Goal: Task Accomplishment & Management: Manage account settings

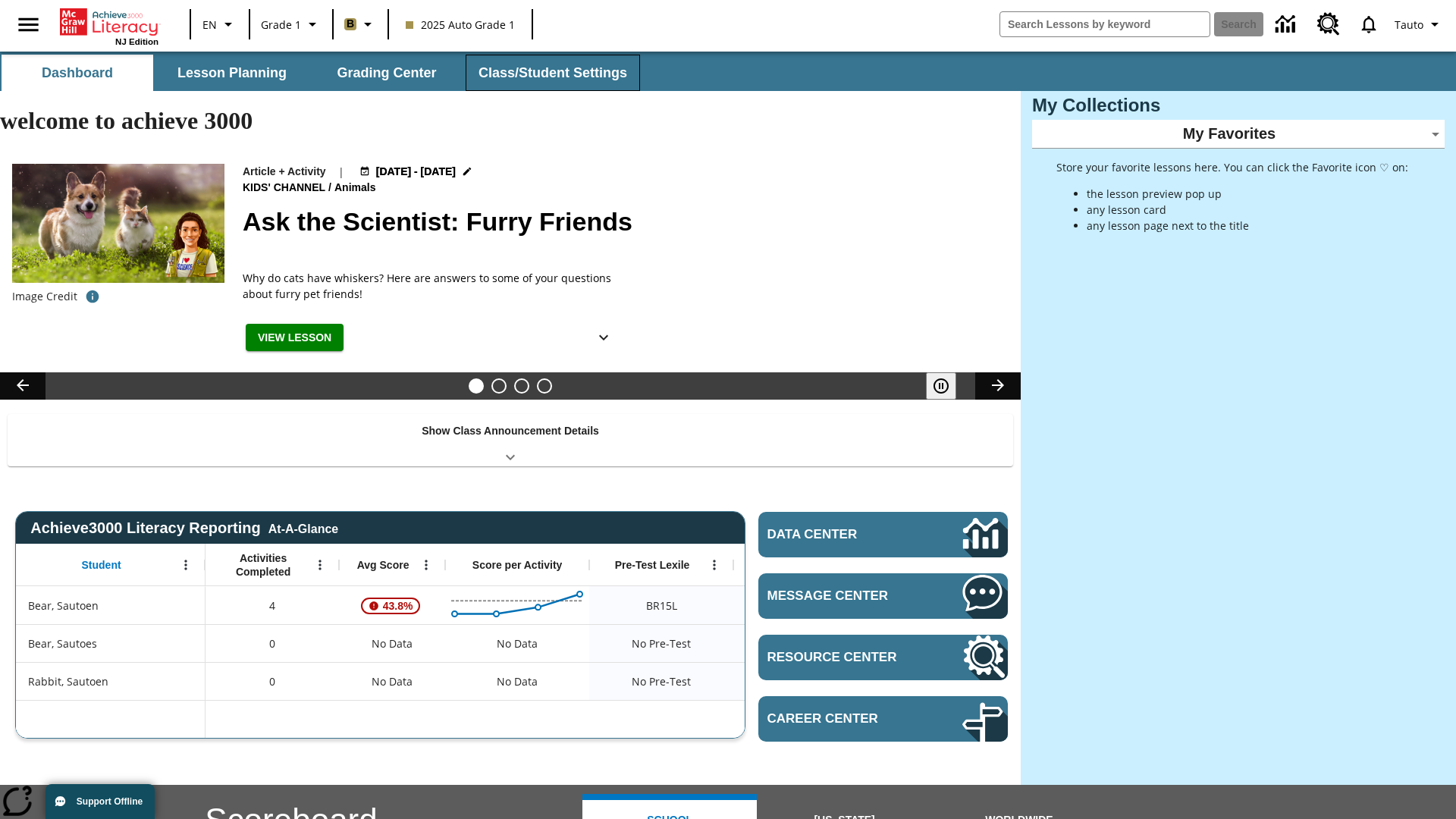
click at [551, 73] on button "Class/Student Settings" at bounding box center [552, 73] width 175 height 36
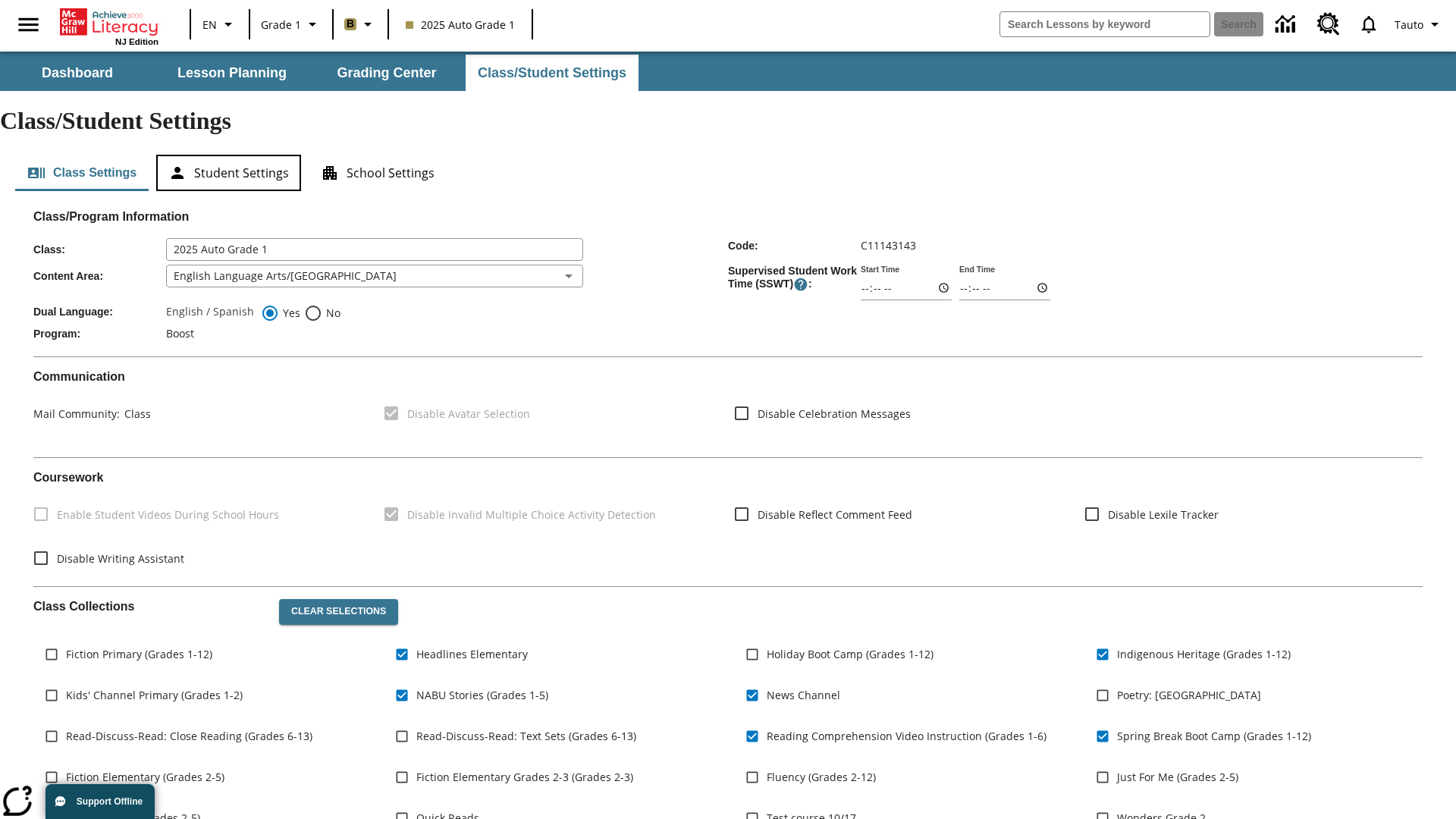
click at [229, 155] on button "Student Settings" at bounding box center [229, 173] width 145 height 36
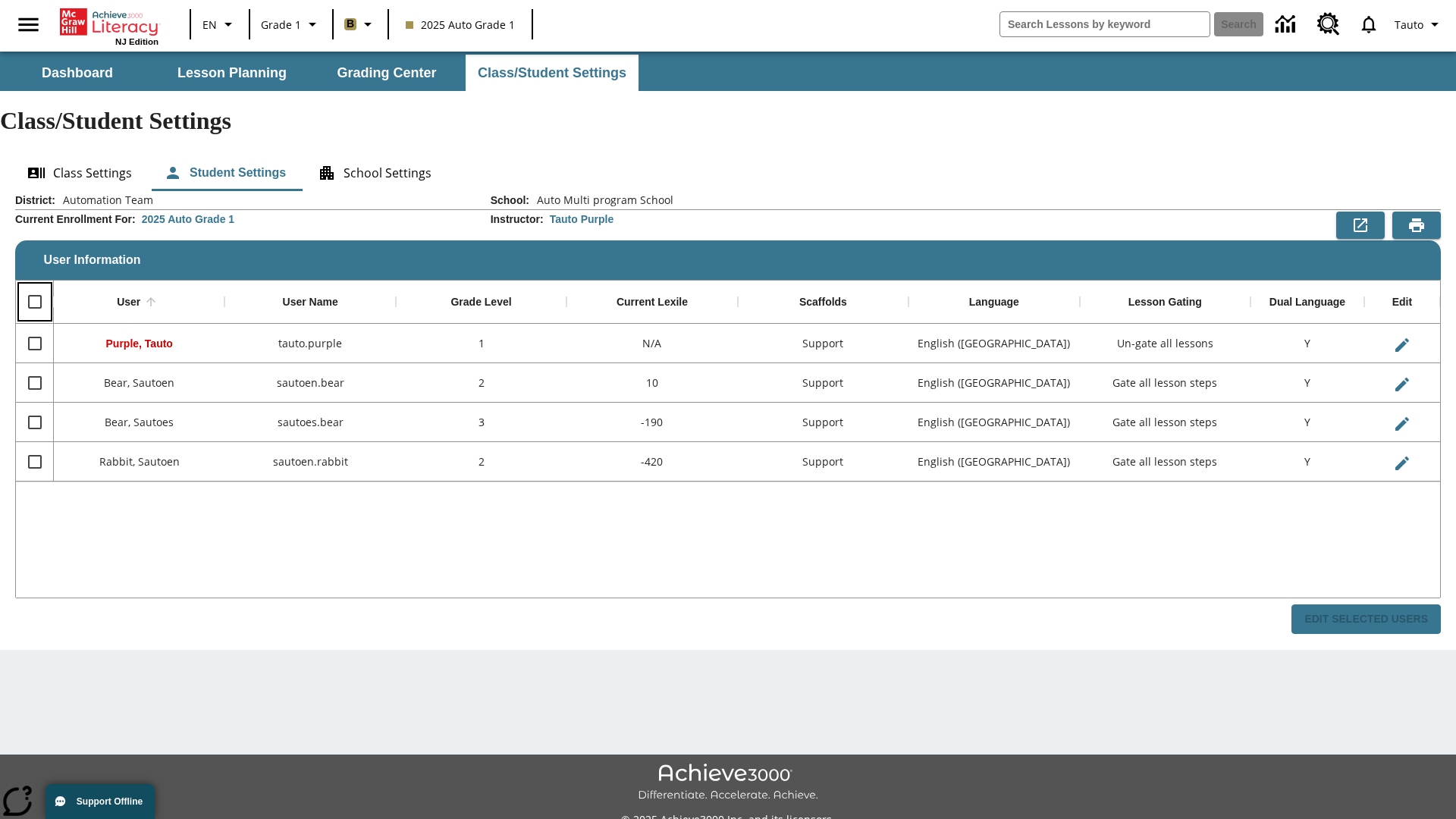
click at [34, 286] on input "Select all rows" at bounding box center [35, 301] width 31 height 31
checkbox input "true"
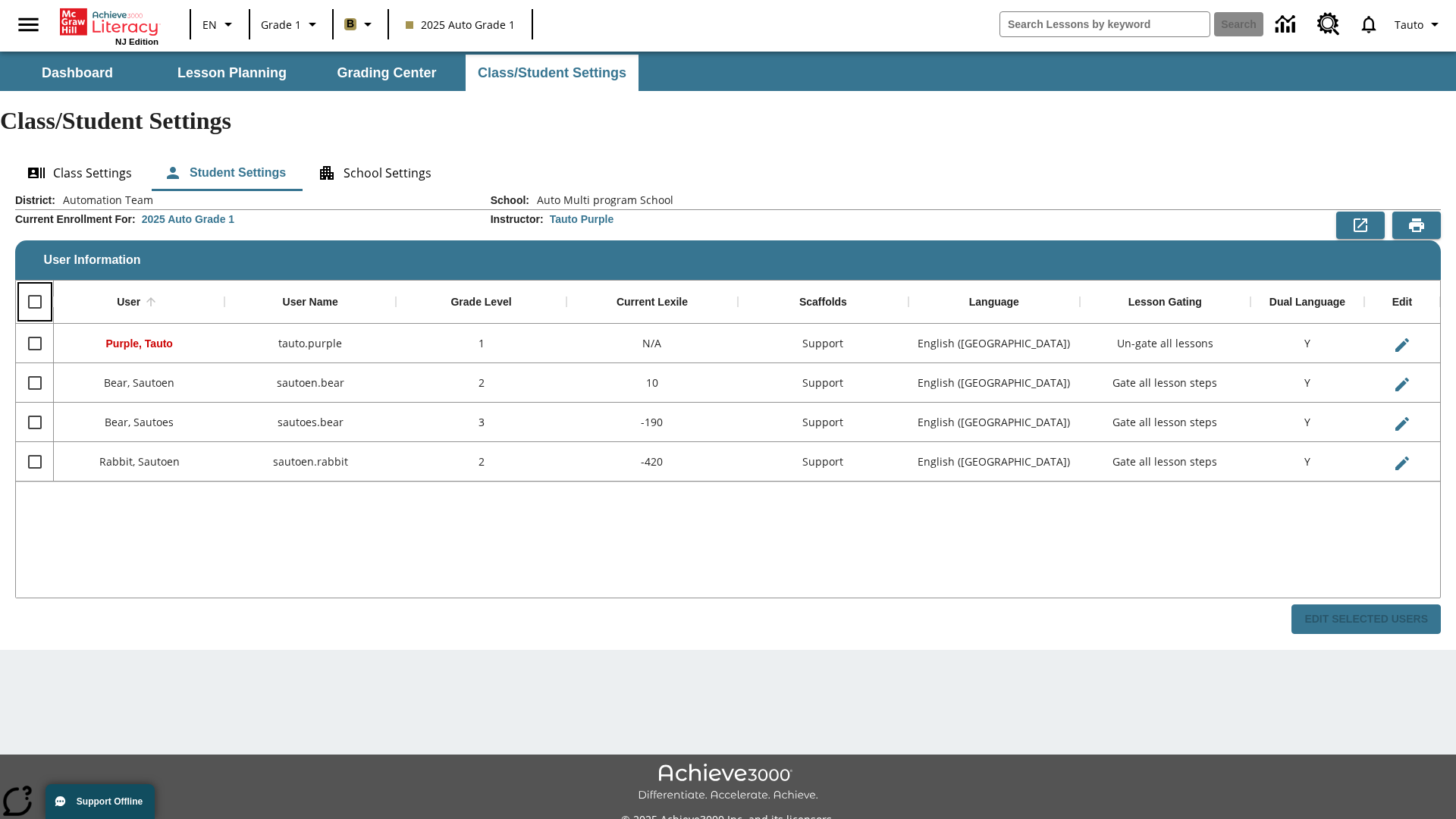
checkbox input "true"
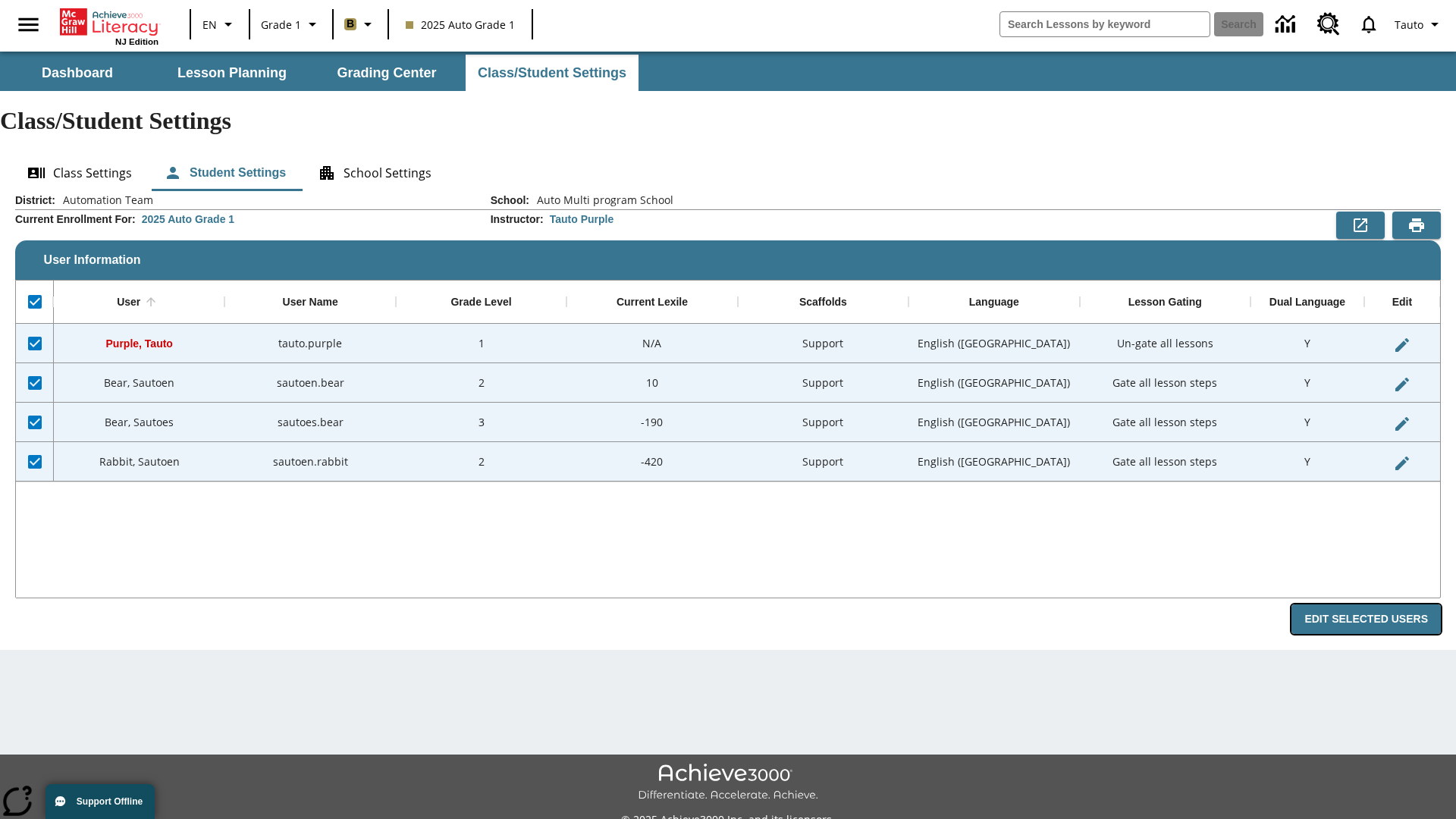
click at [1372, 605] on button "Edit Selected Users" at bounding box center [1366, 619] width 149 height 30
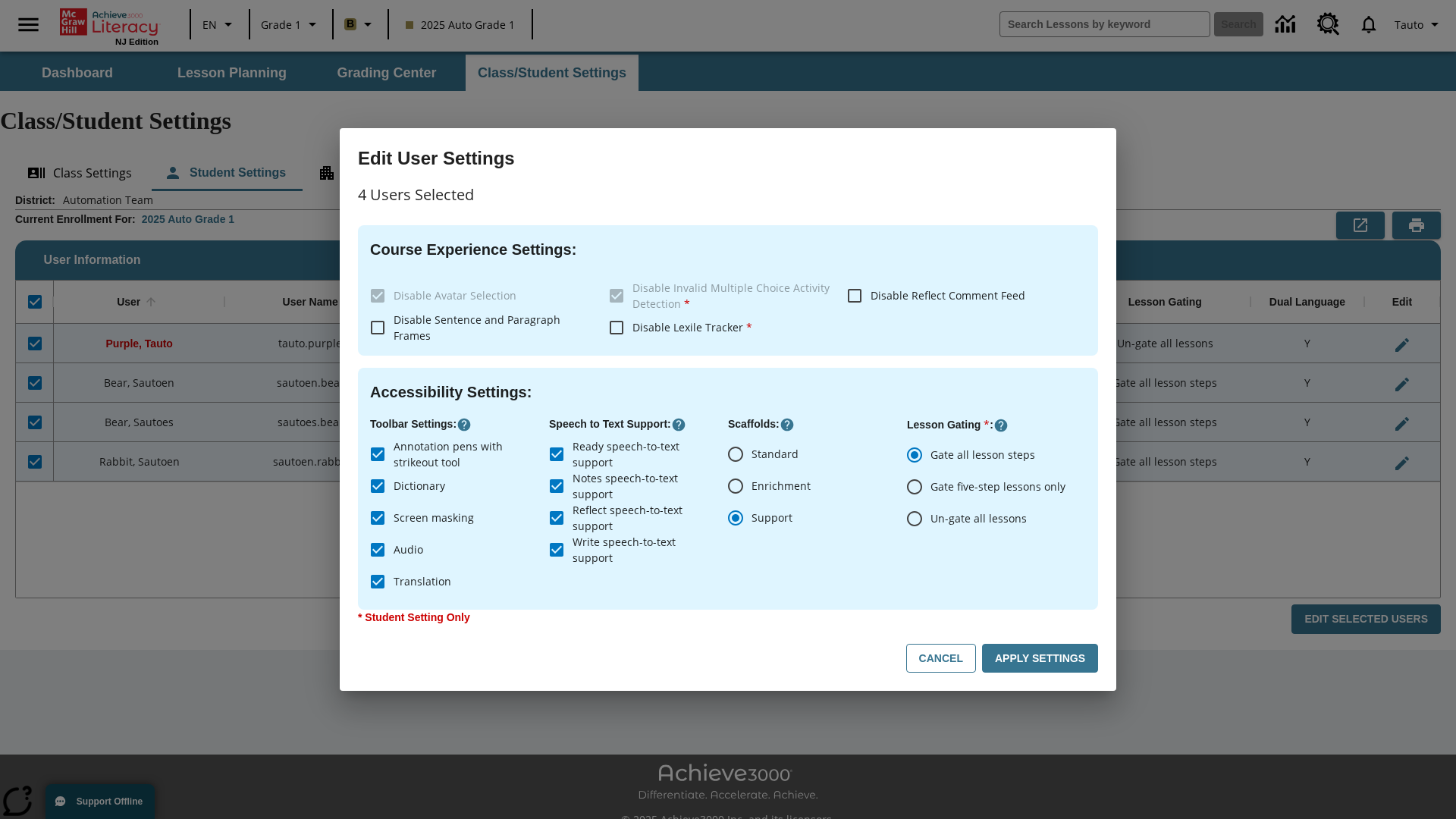
click at [735, 486] on input "Enrichment" at bounding box center [735, 486] width 31 height 31
click at [948, 658] on button "Cancel" at bounding box center [941, 658] width 70 height 30
radio input "false"
radio input "true"
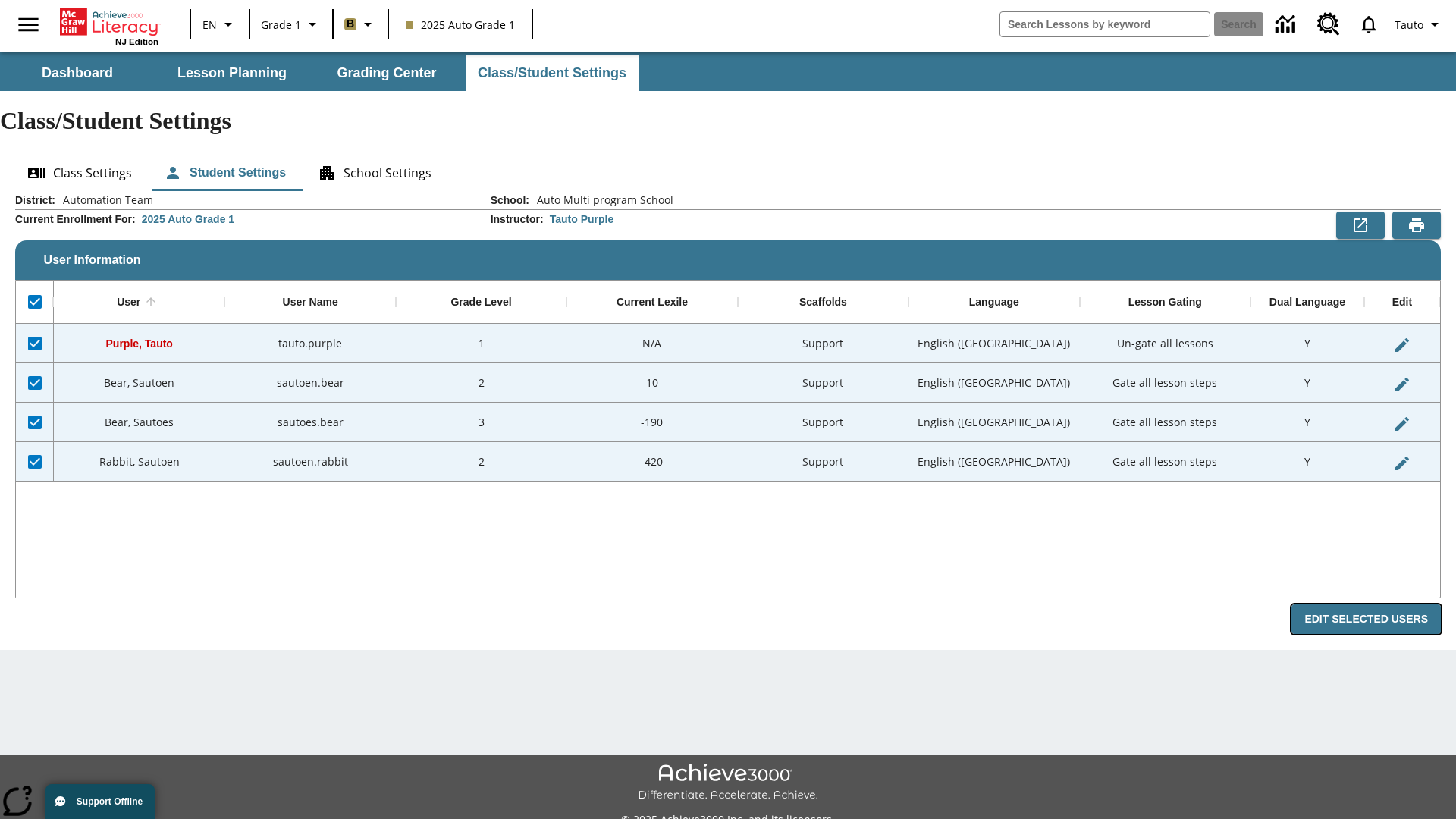
click at [1372, 605] on button "Edit Selected Users" at bounding box center [1366, 619] width 149 height 30
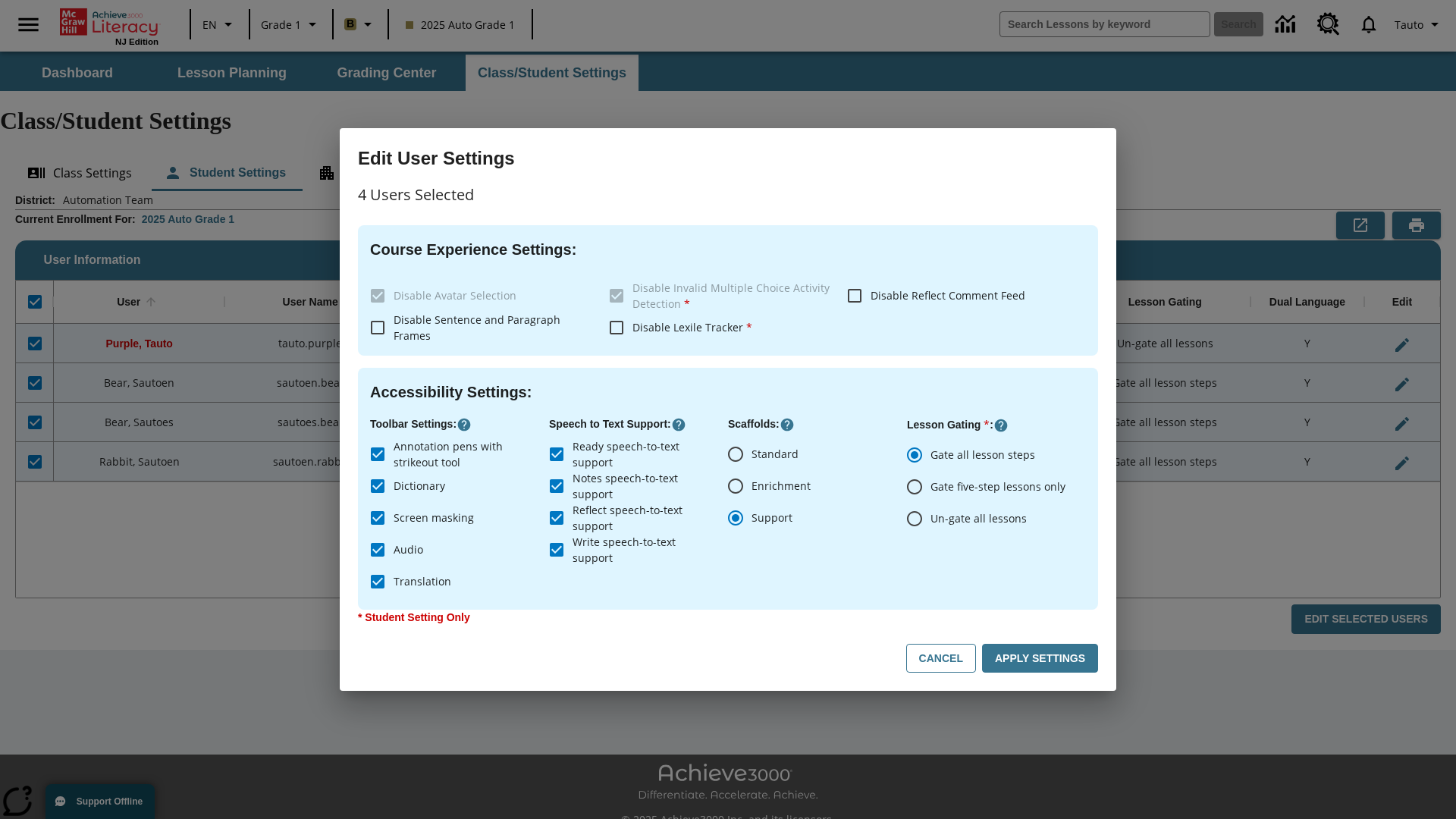
click at [735, 486] on input "Enrichment" at bounding box center [735, 486] width 31 height 31
click at [1043, 658] on button "Apply Settings" at bounding box center [1040, 658] width 116 height 30
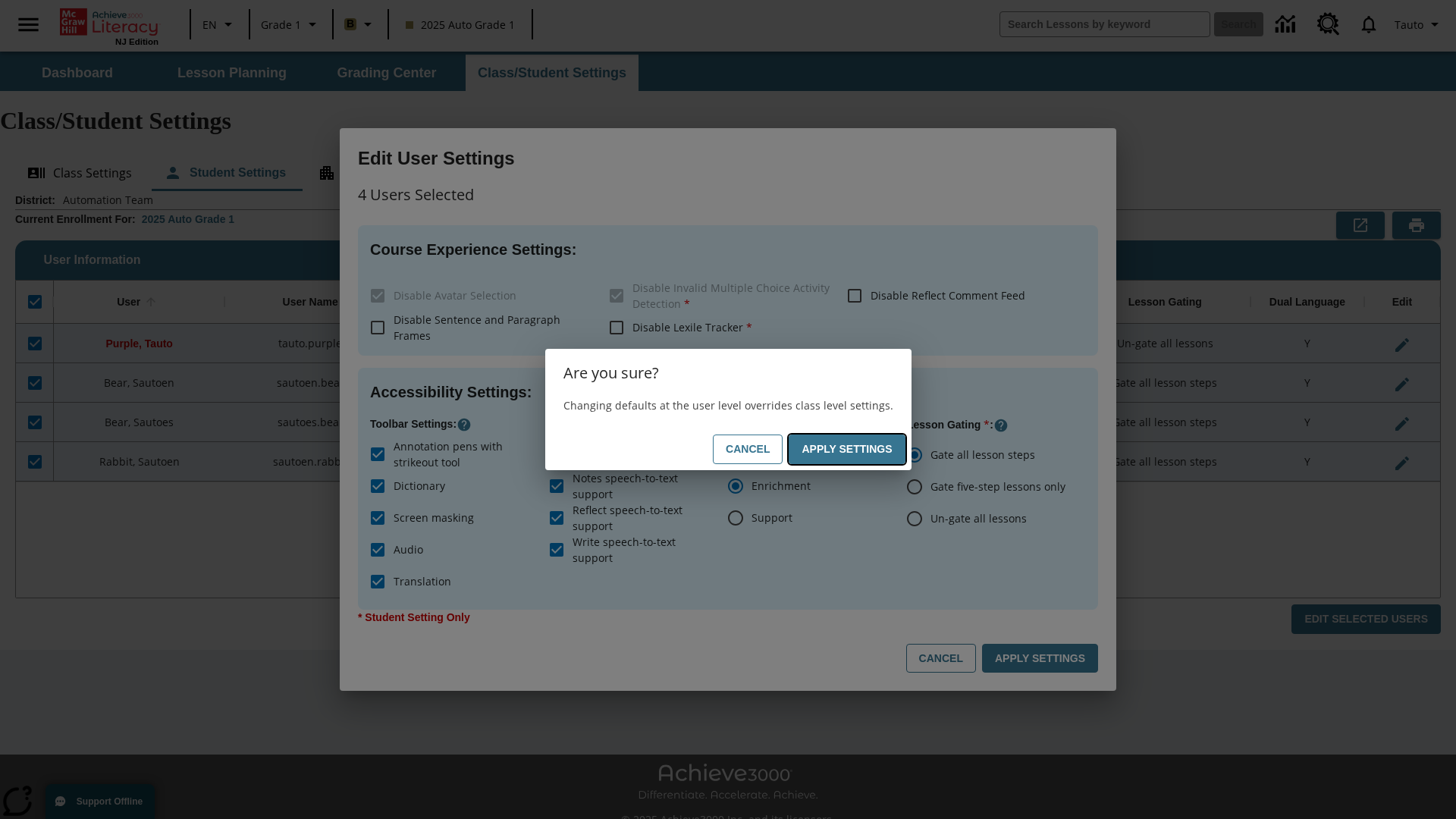
click at [849, 449] on button "Apply Settings" at bounding box center [846, 450] width 116 height 30
radio input "false"
radio input "true"
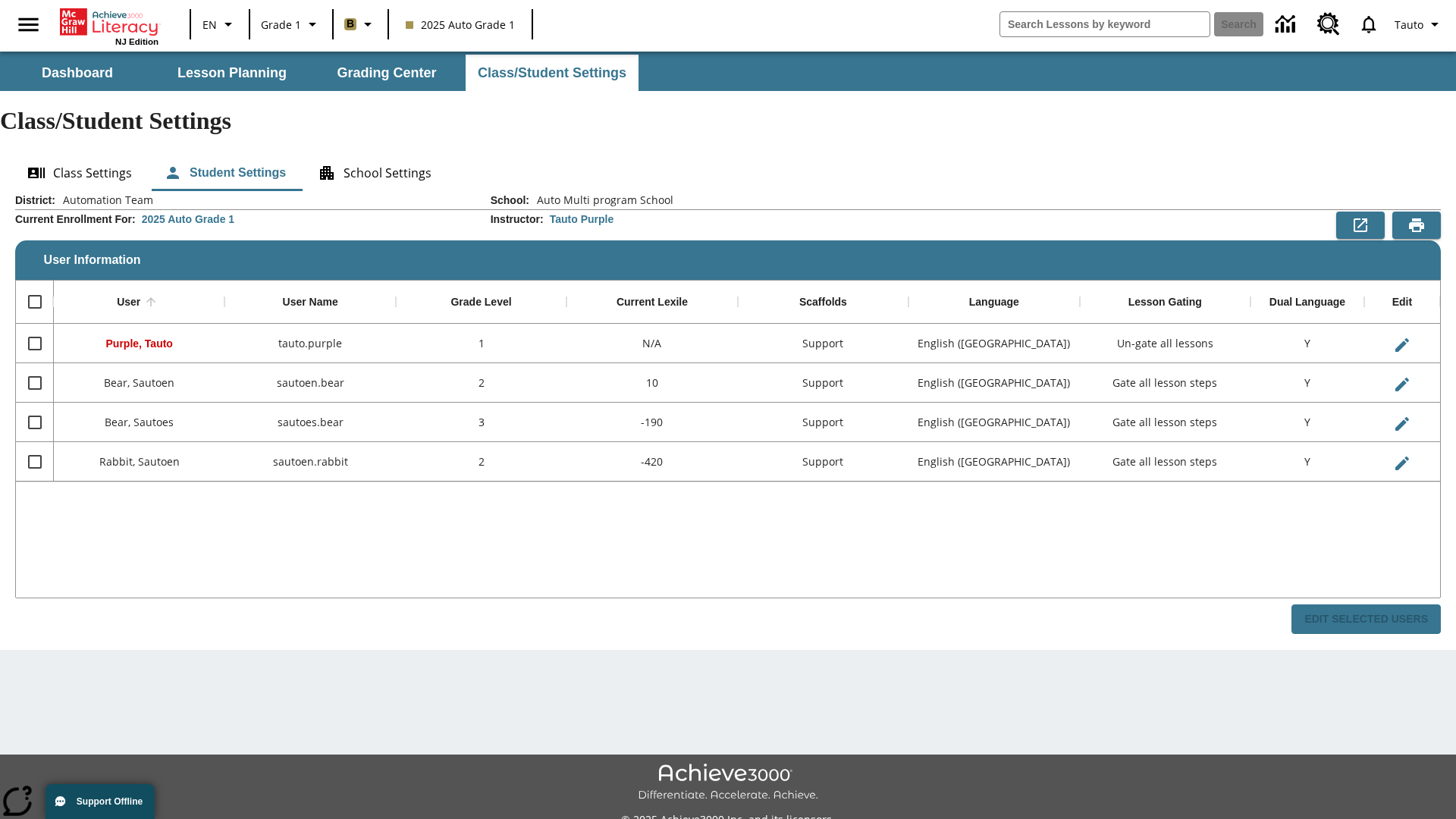
checkbox input "false"
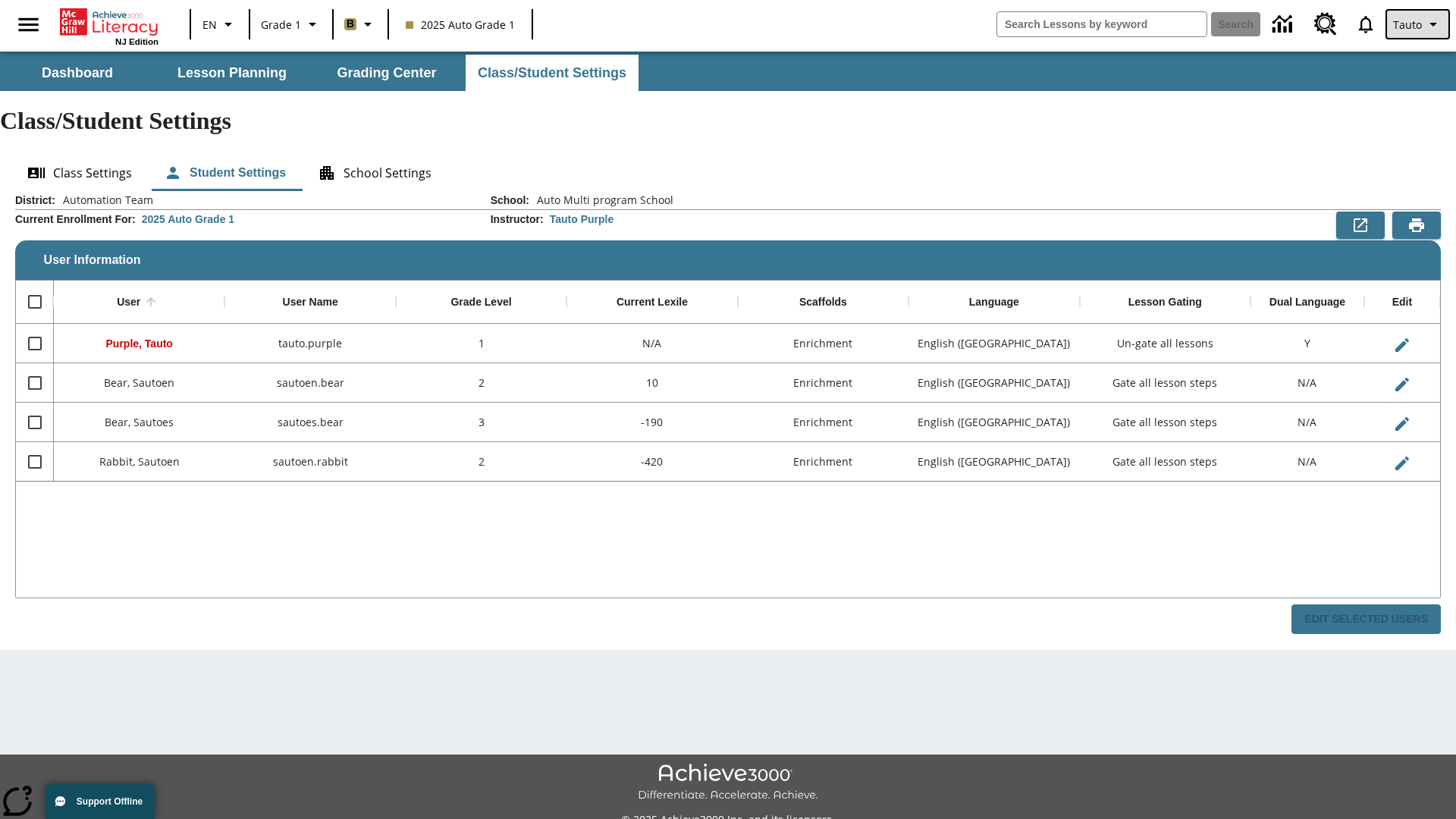
click at [1419, 24] on span "Tauto" at bounding box center [1407, 24] width 29 height 16
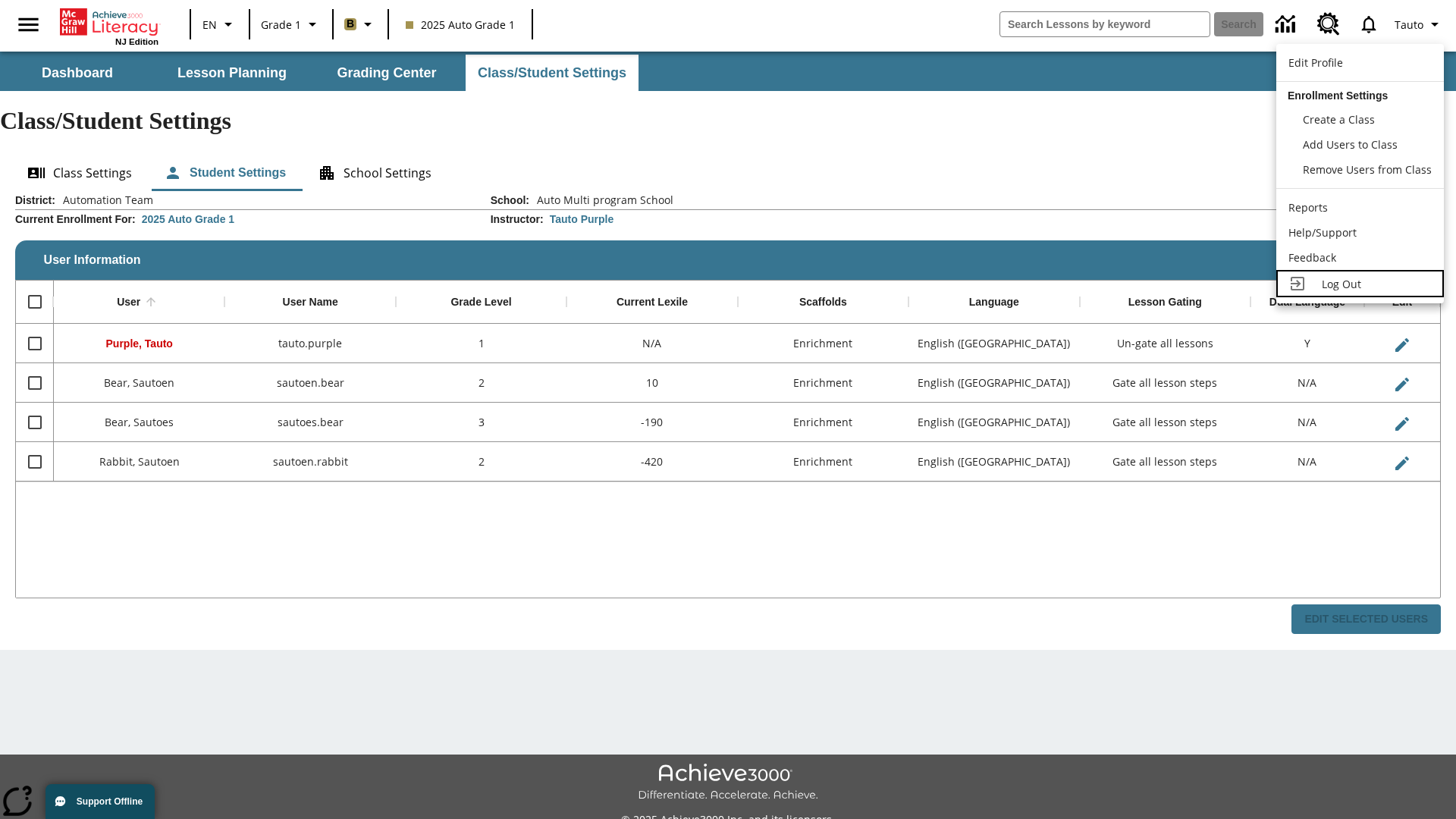
click at [1360, 283] on span "Log Out" at bounding box center [1342, 283] width 40 height 14
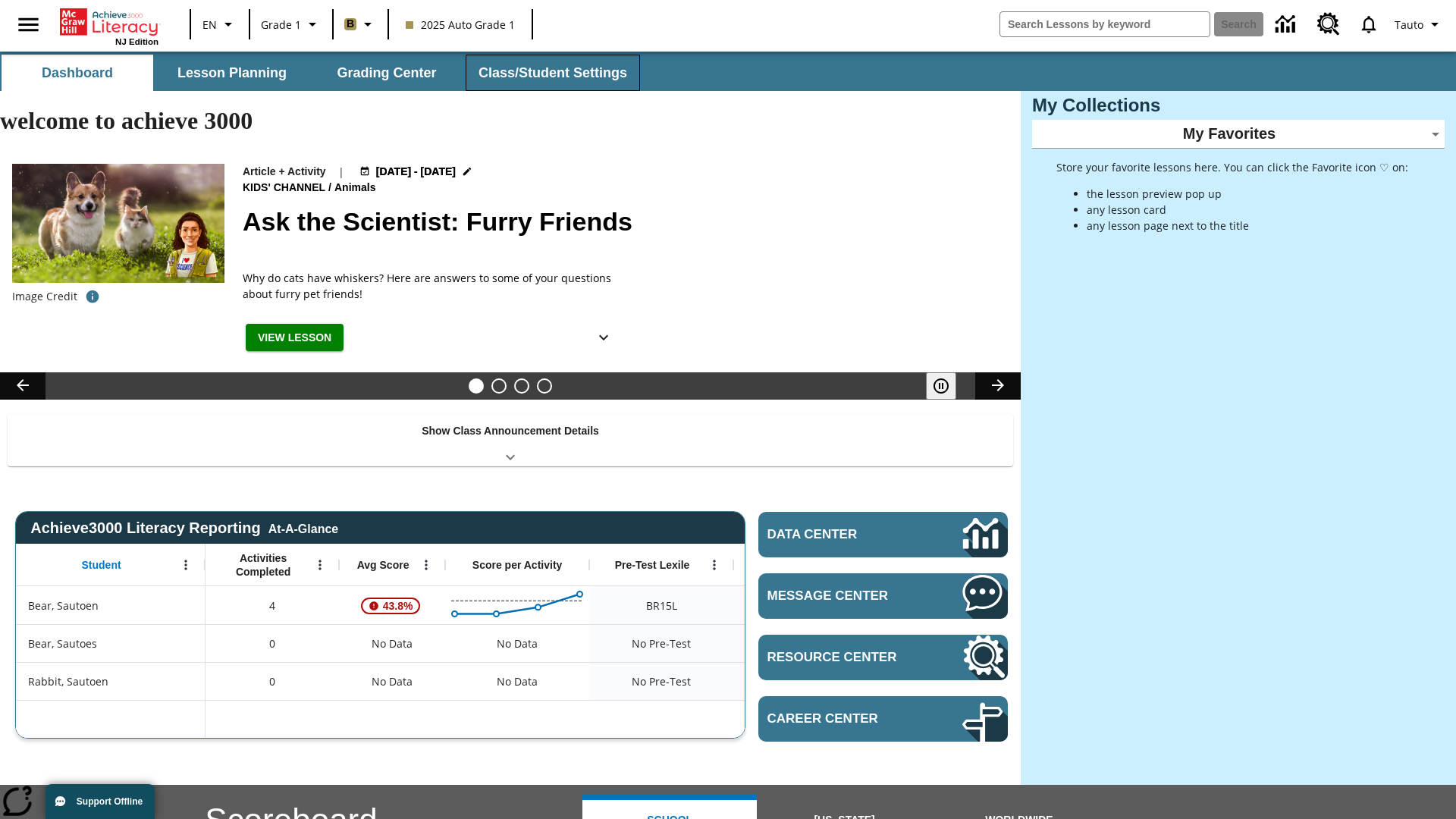
click at [551, 73] on button "Class/Student Settings" at bounding box center [552, 73] width 175 height 36
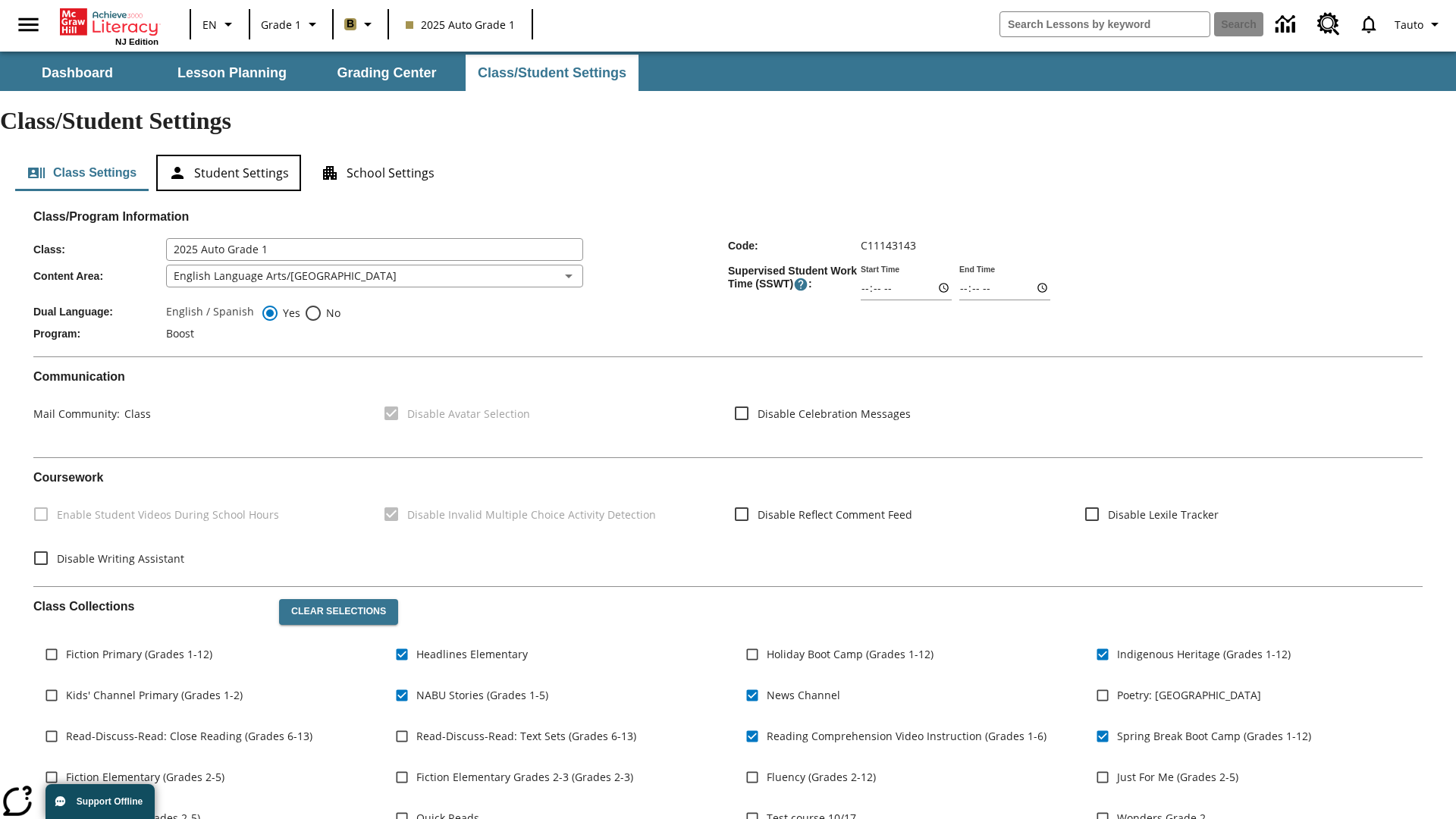
click at [229, 155] on button "Student Settings" at bounding box center [229, 173] width 145 height 36
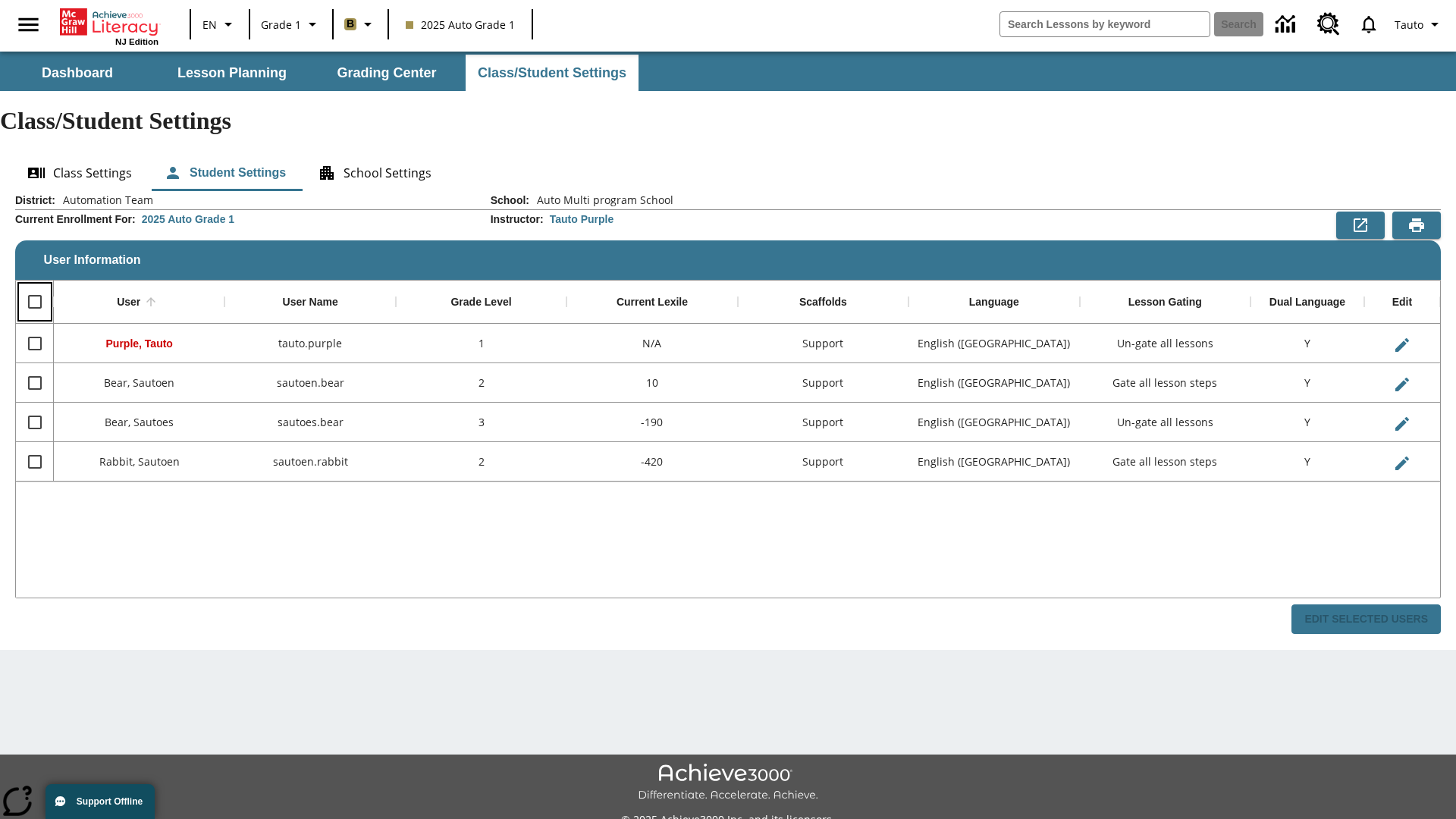
click at [34, 286] on input "Select all rows" at bounding box center [35, 301] width 31 height 31
checkbox input "true"
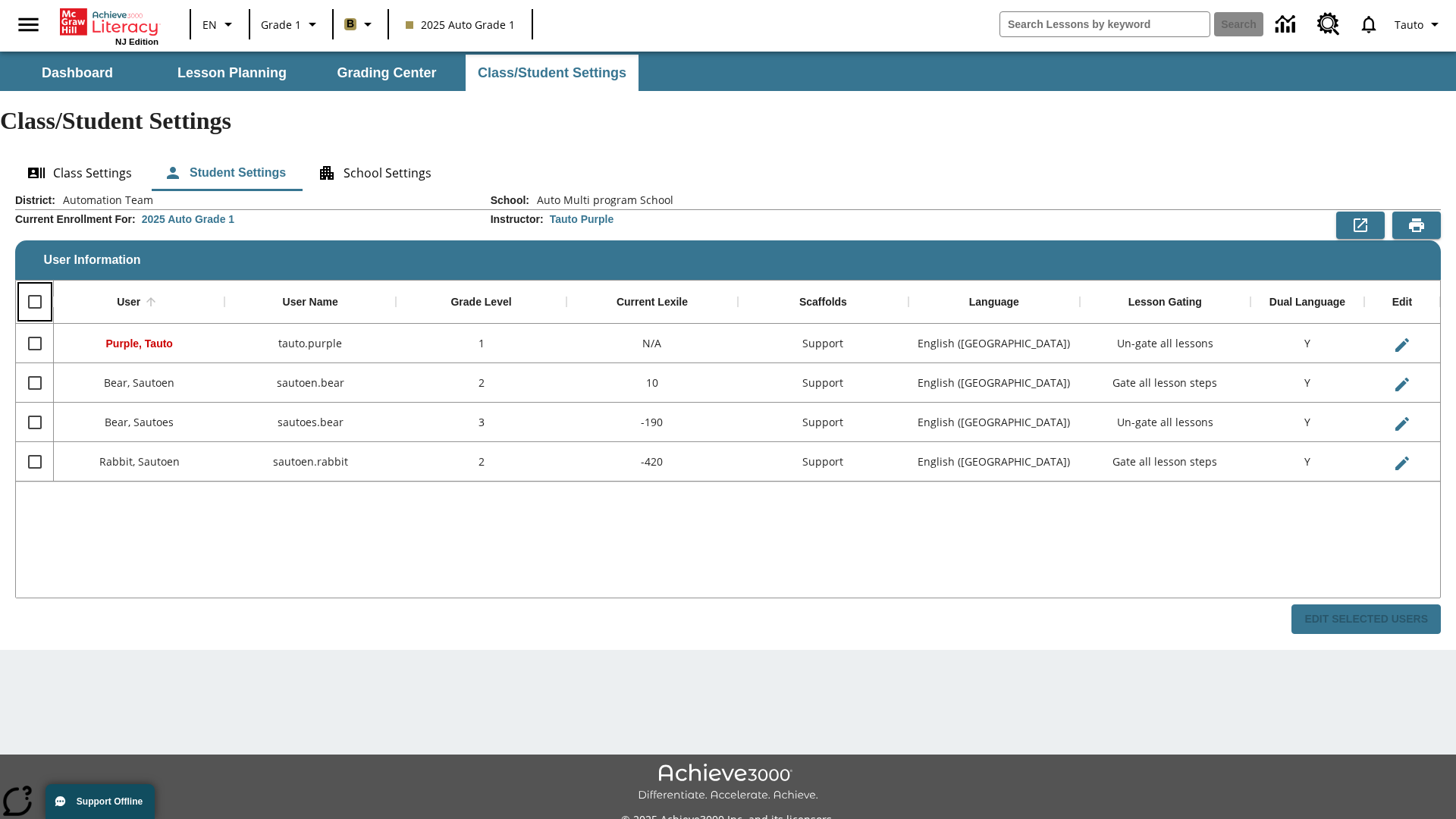
checkbox input "true"
